Goal: Check status: Check status

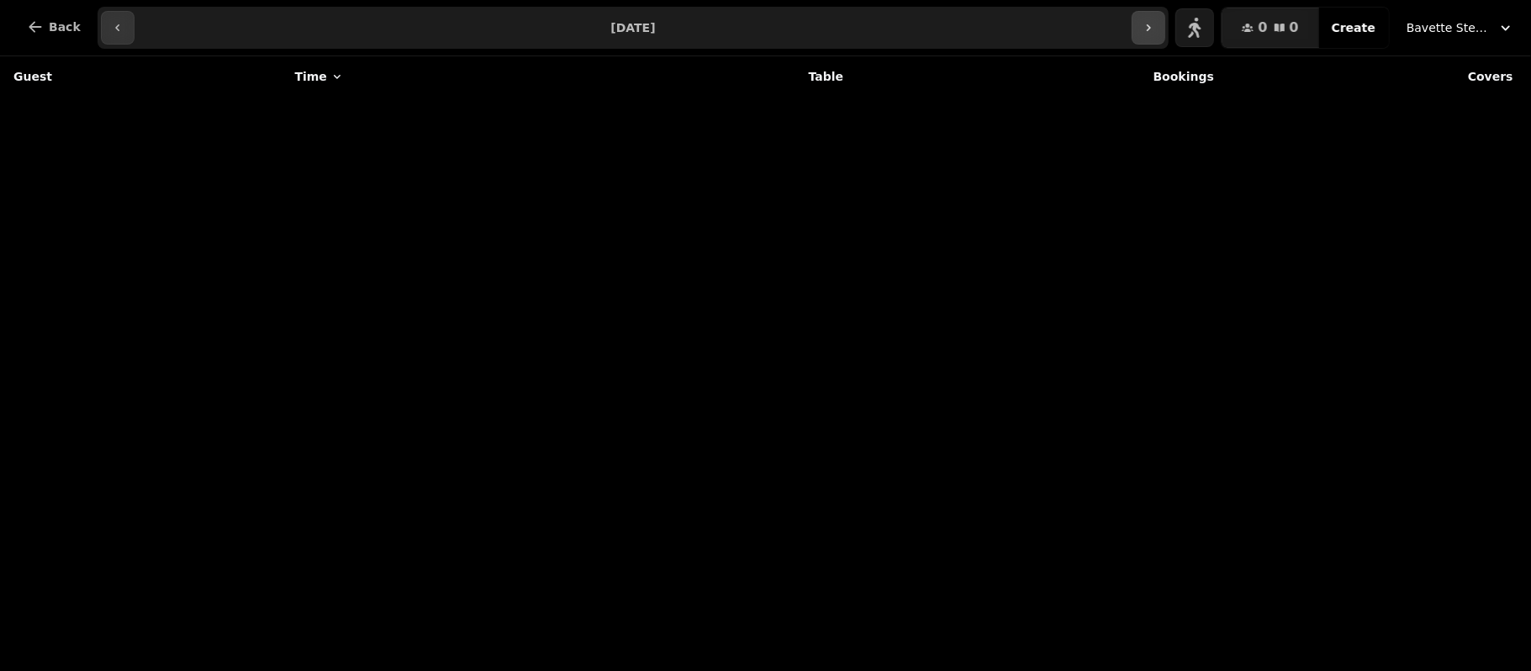
click at [1155, 38] on button "button" at bounding box center [1149, 28] width 34 height 34
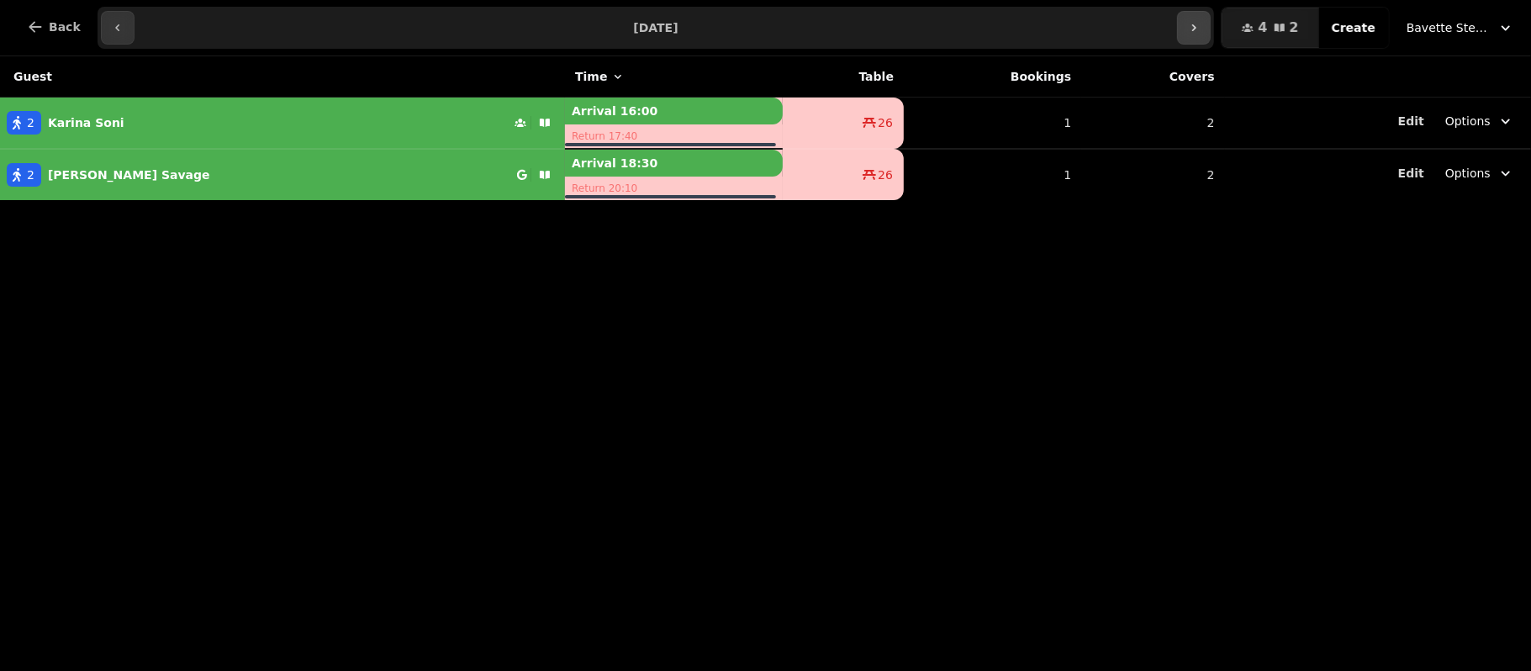
click at [1211, 24] on button "button" at bounding box center [1194, 28] width 34 height 34
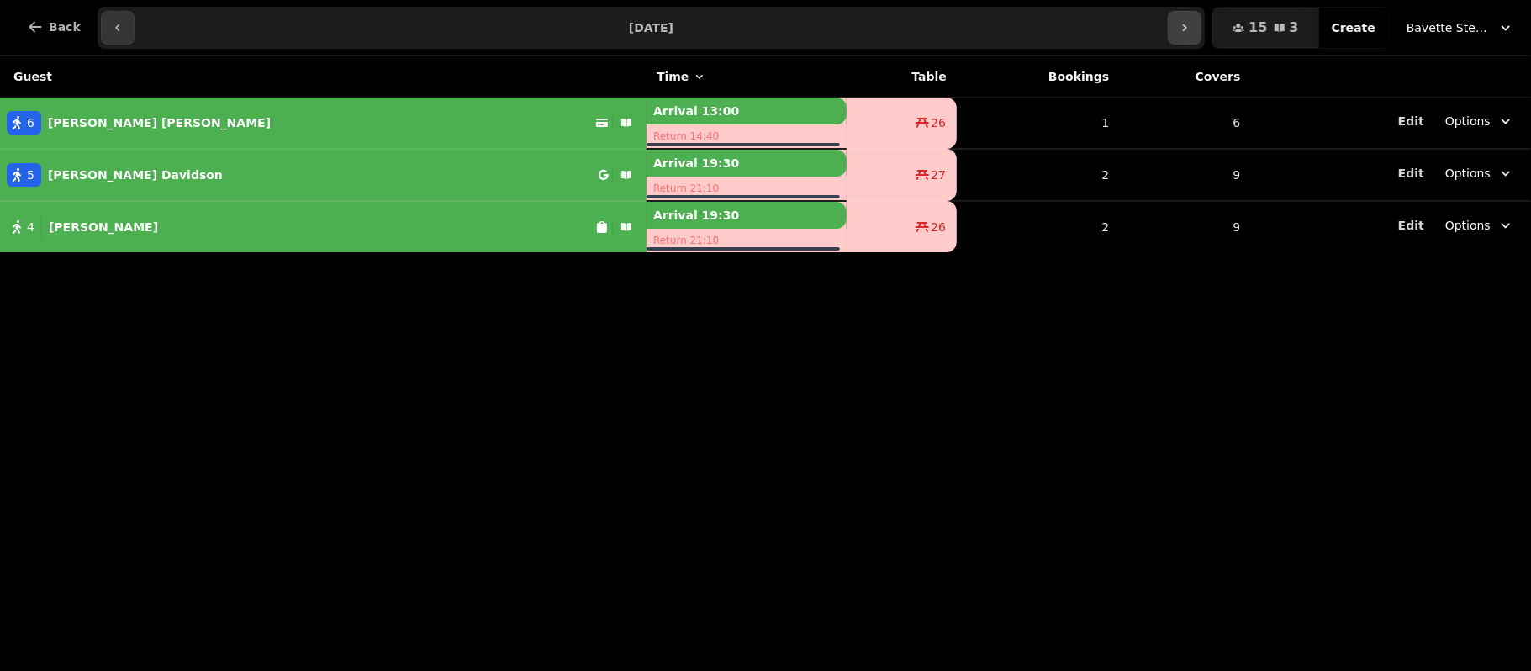
click at [1192, 31] on icon "button" at bounding box center [1184, 27] width 13 height 13
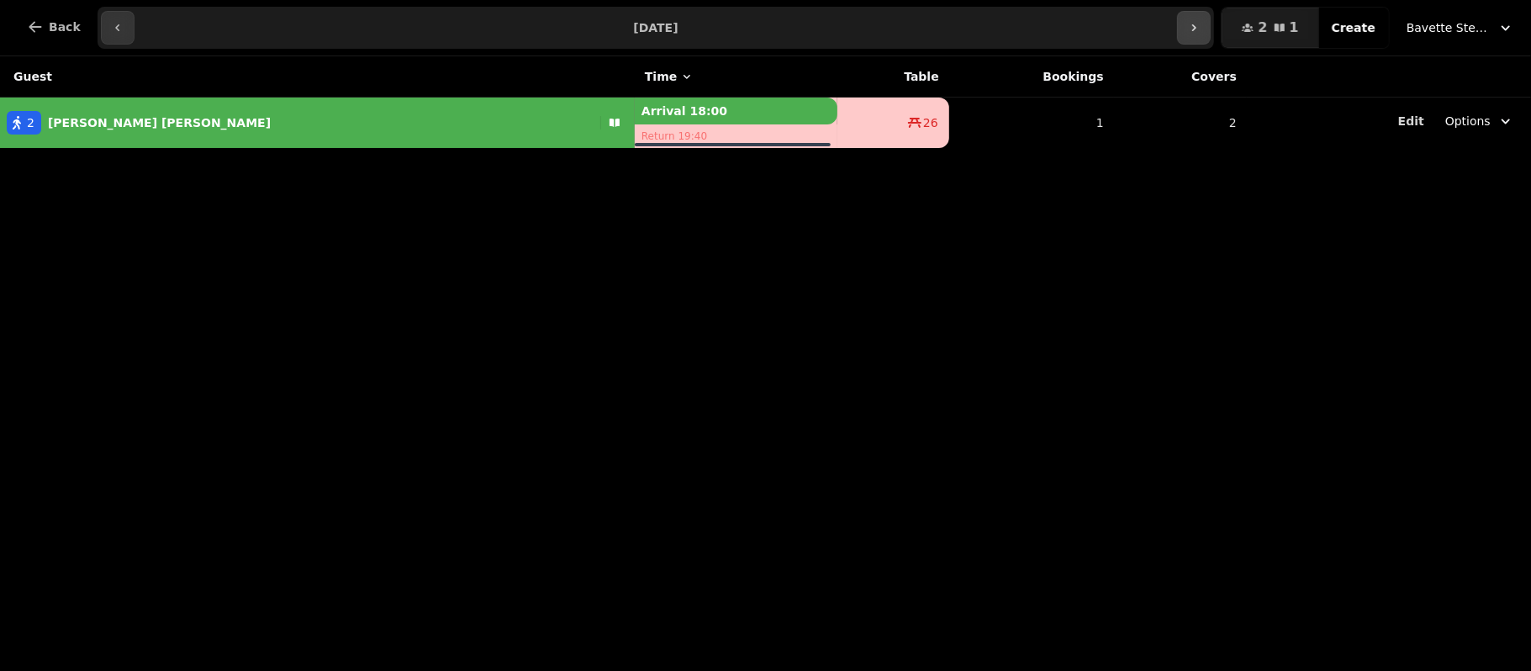
click at [1201, 24] on button "button" at bounding box center [1194, 28] width 34 height 34
type input "**********"
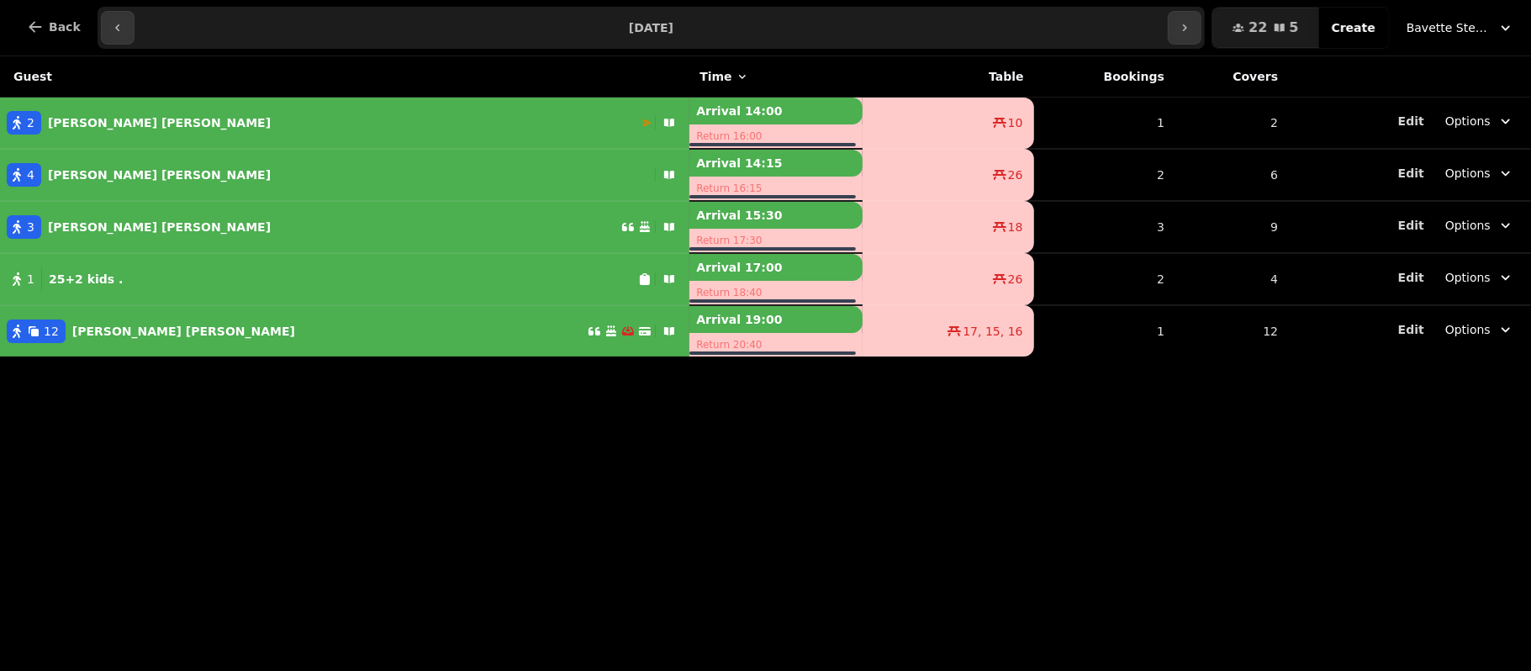
click at [131, 121] on div "2 [PERSON_NAME]" at bounding box center [321, 123] width 642 height 24
select select "**********"
select select "*"
select select "****"
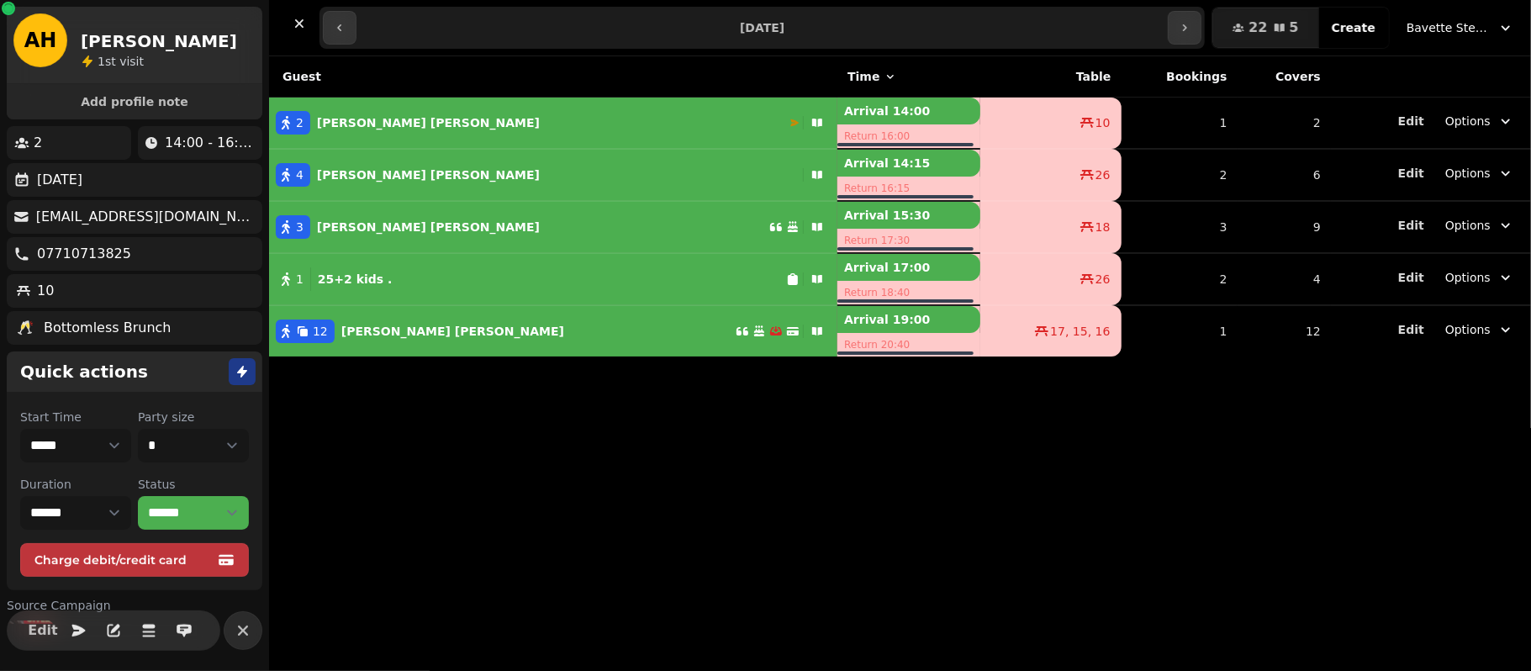
click at [415, 163] on div "4 [PERSON_NAME]" at bounding box center [532, 175] width 527 height 24
click at [405, 232] on div "3 [PERSON_NAME]" at bounding box center [519, 227] width 500 height 24
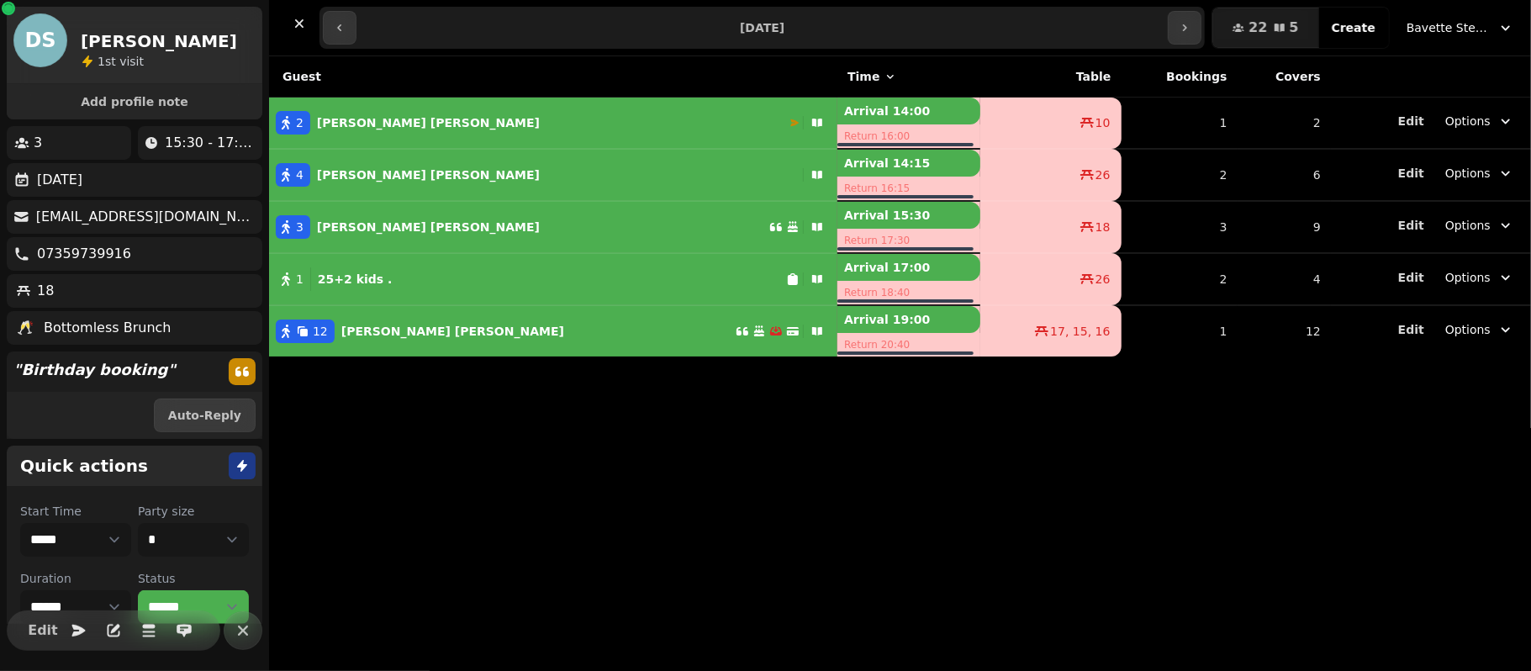
click at [412, 272] on div "1 25+2 kids ." at bounding box center [527, 279] width 517 height 24
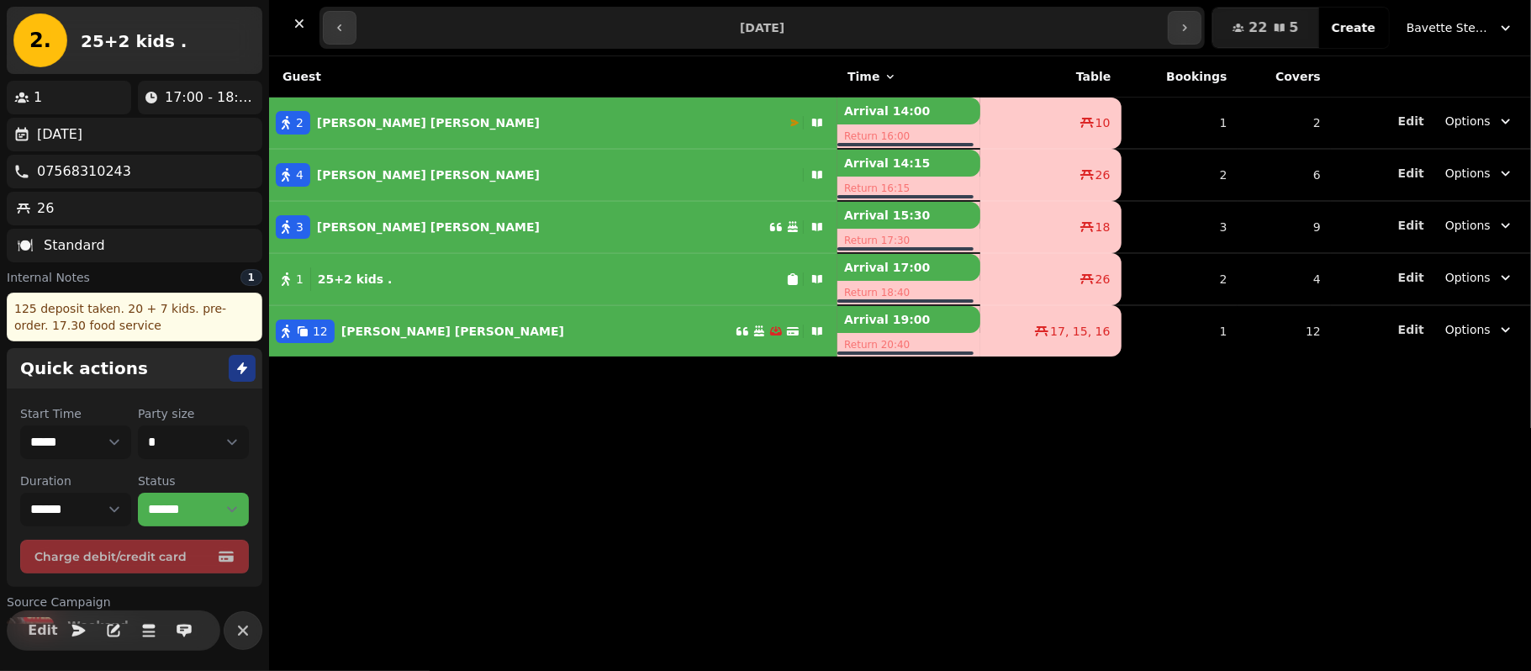
click at [345, 308] on td "12 [PERSON_NAME]" at bounding box center [553, 330] width 568 height 51
click at [377, 324] on p "[PERSON_NAME]" at bounding box center [452, 331] width 223 height 17
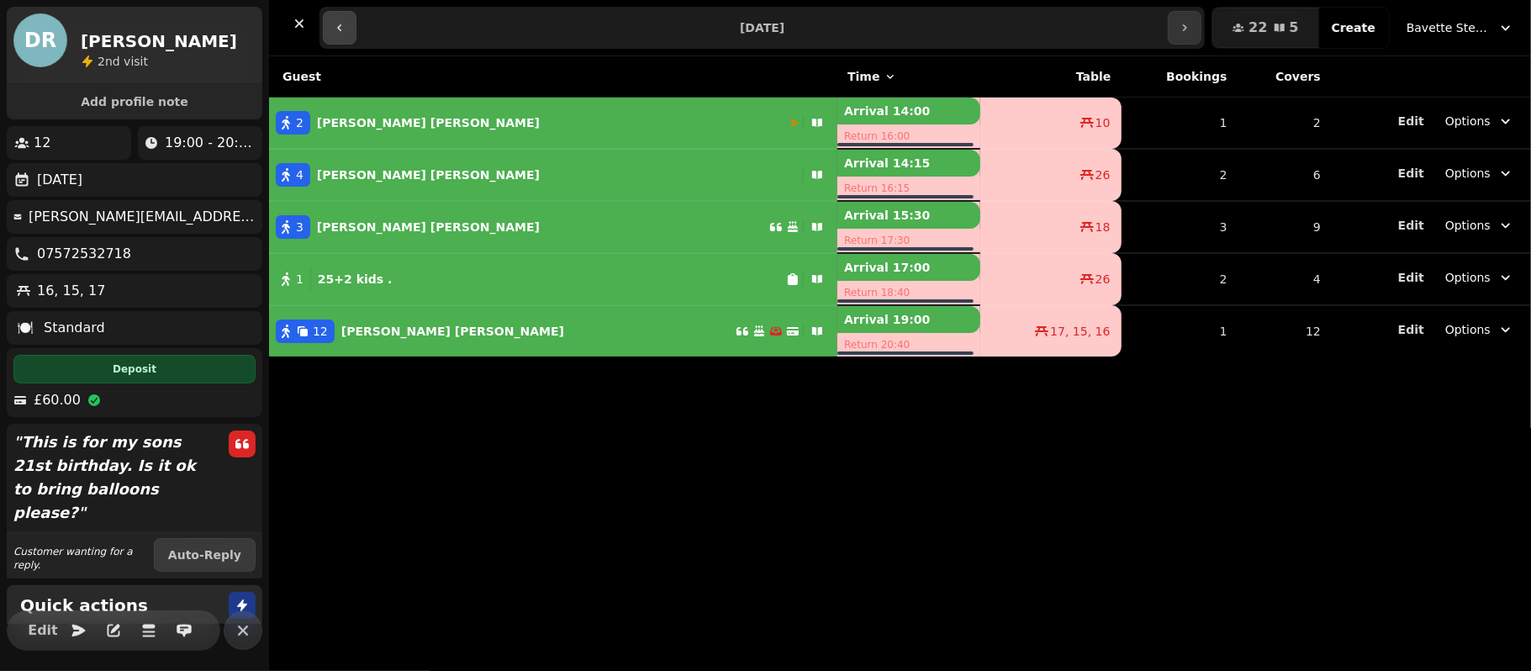
click at [337, 37] on button "button" at bounding box center [340, 28] width 34 height 34
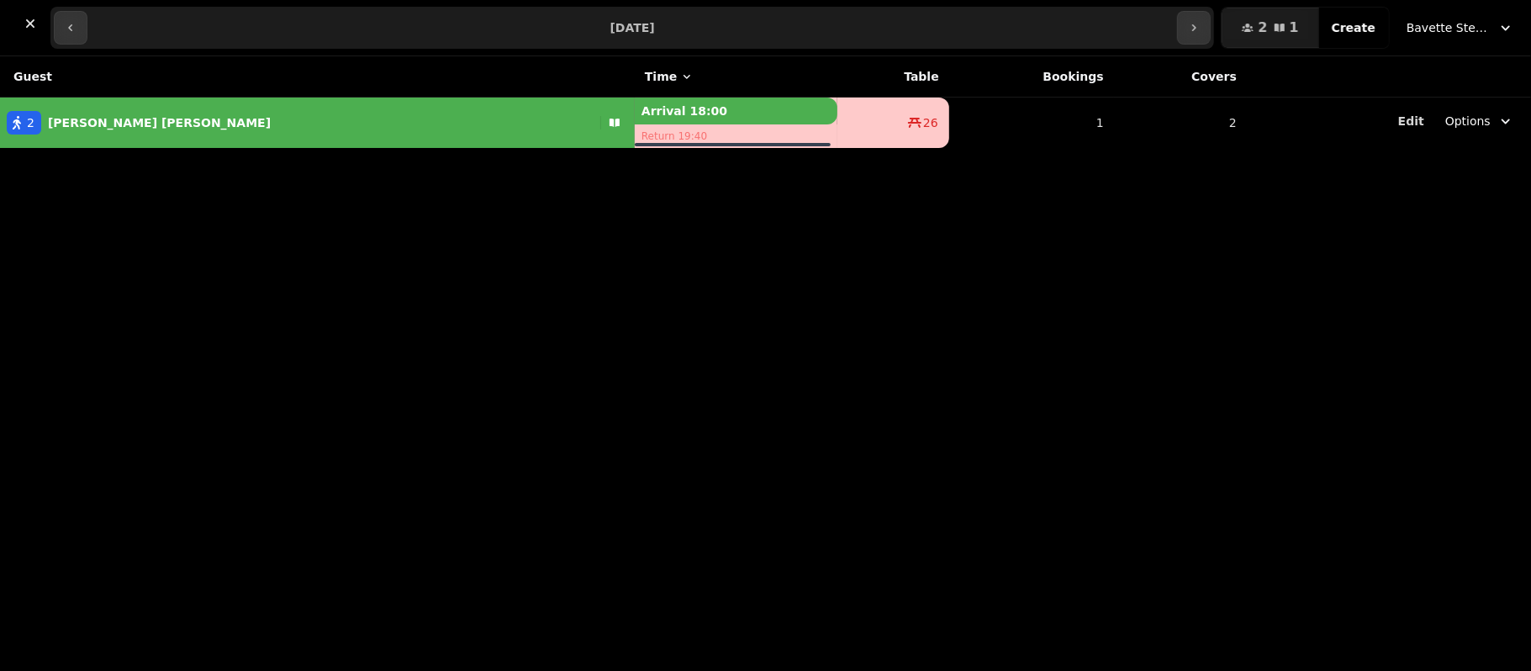
click at [155, 323] on div "Guest Time Table Bookings Covers 2 [PERSON_NAME] Arrival 18:00 Return 19:40 26 …" at bounding box center [765, 363] width 1531 height 615
click at [61, 41] on button "button" at bounding box center [71, 28] width 34 height 34
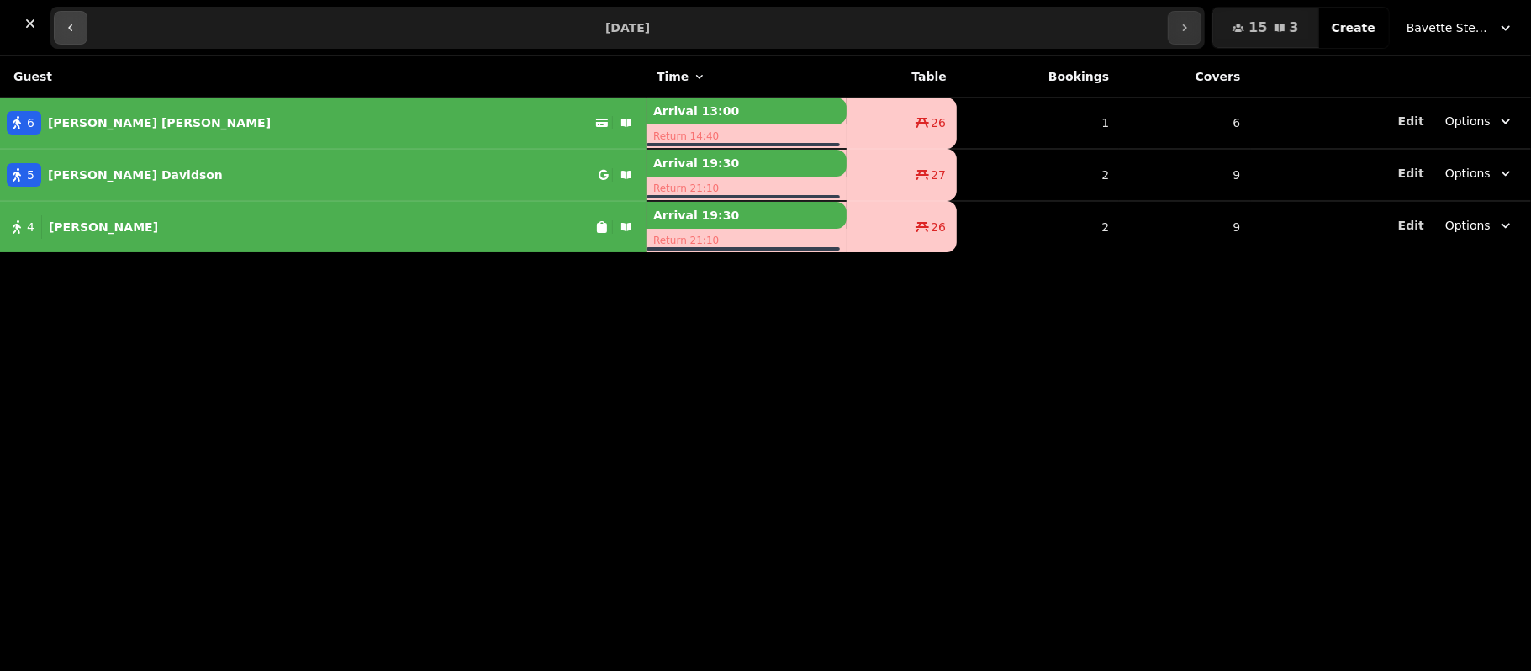
click at [61, 41] on button "button" at bounding box center [71, 28] width 34 height 34
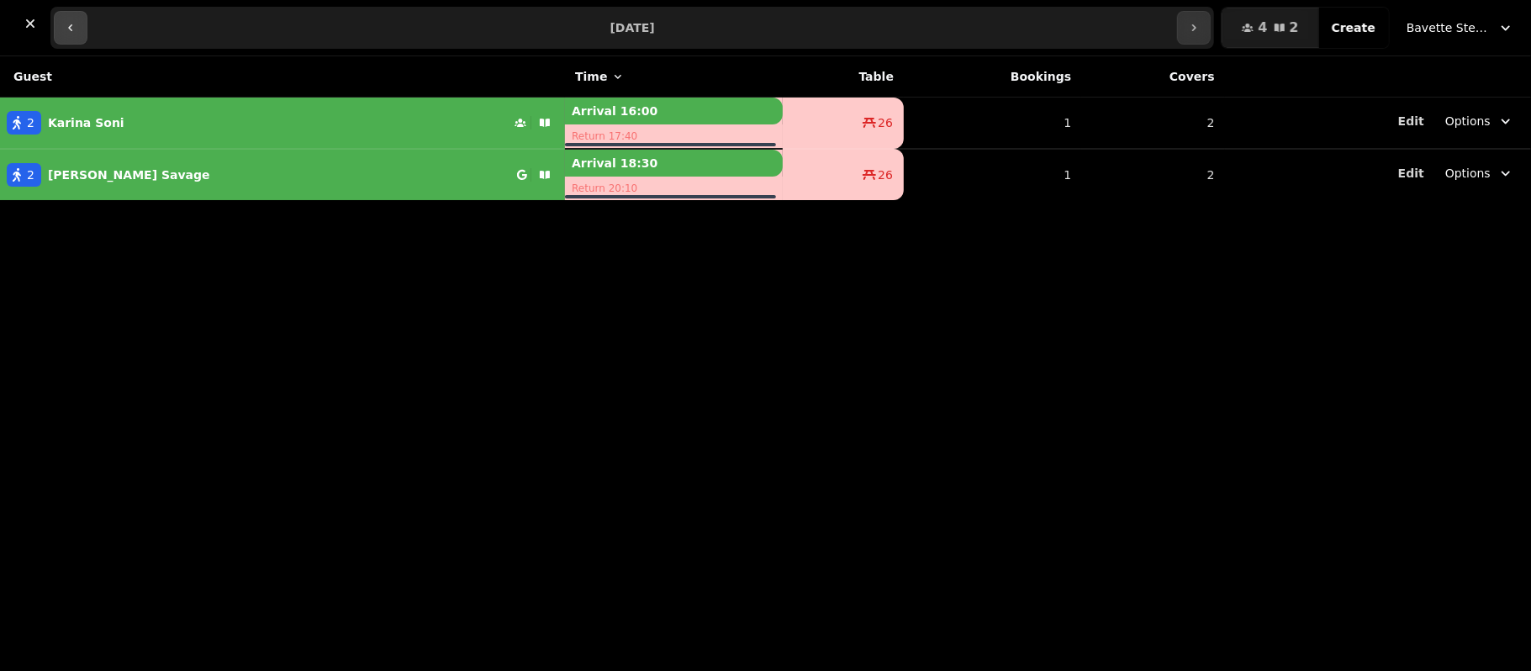
click at [61, 41] on button "button" at bounding box center [71, 28] width 34 height 34
type input "**********"
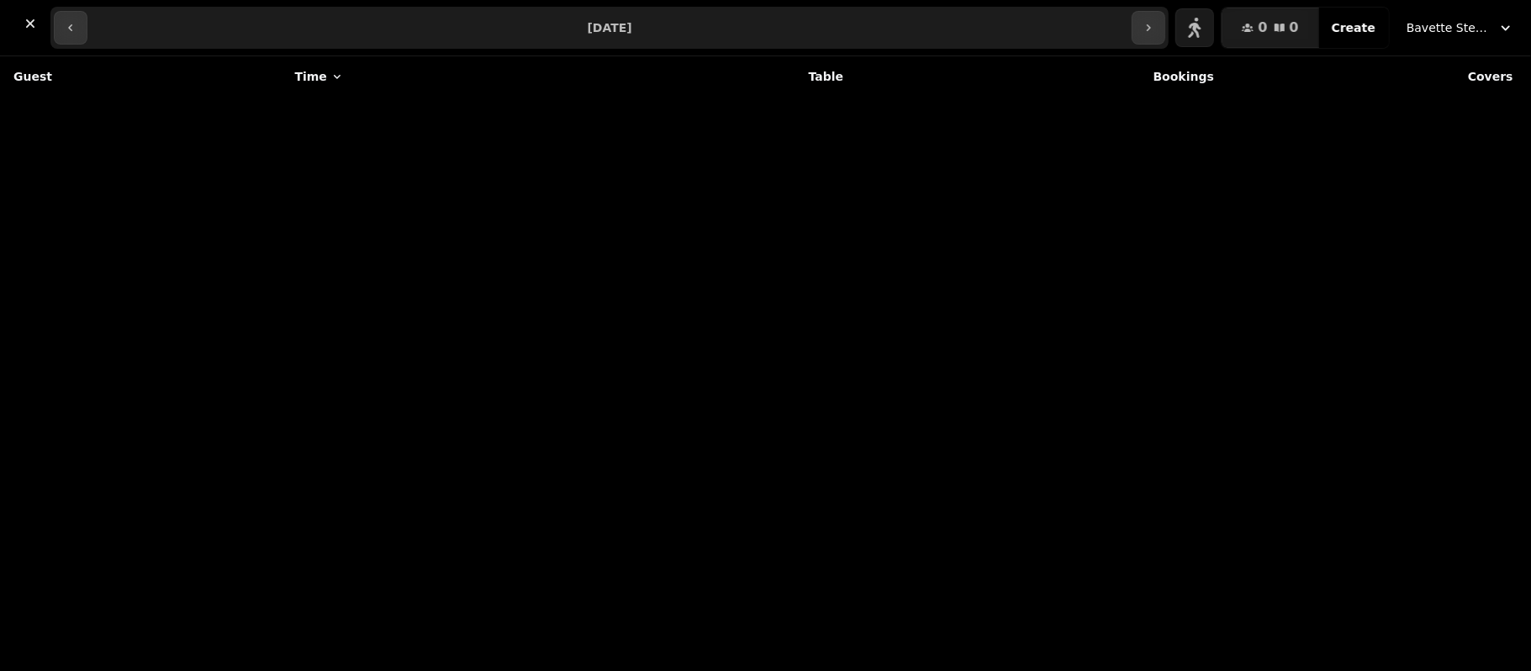
click at [499, 297] on div "Guest Time Table Bookings Covers" at bounding box center [765, 363] width 1531 height 615
